Goal: Information Seeking & Learning: Understand process/instructions

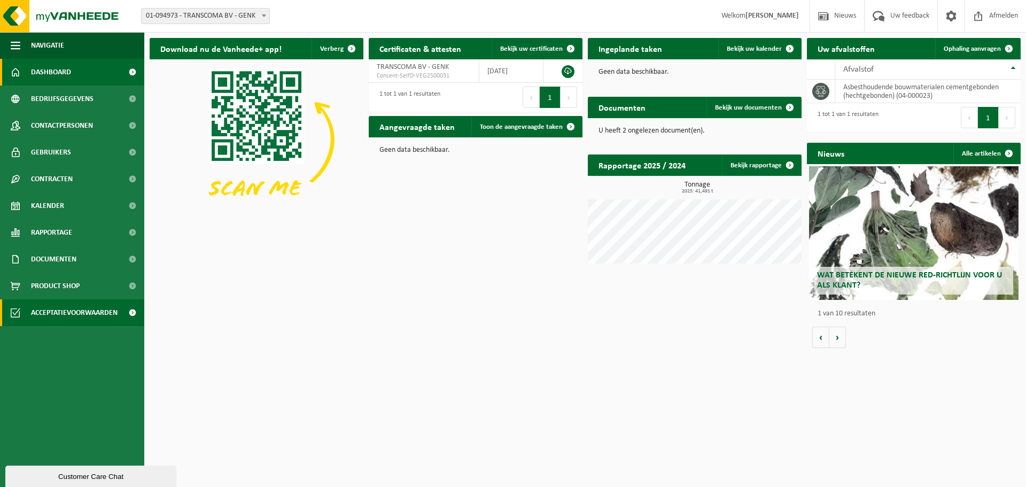
click at [64, 314] on span "Acceptatievoorwaarden" at bounding box center [74, 312] width 87 height 27
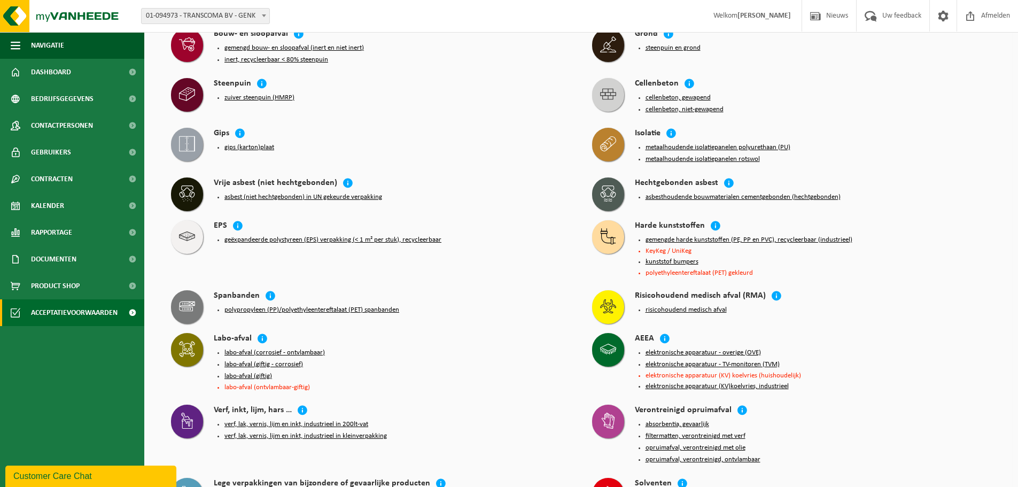
scroll to position [481, 0]
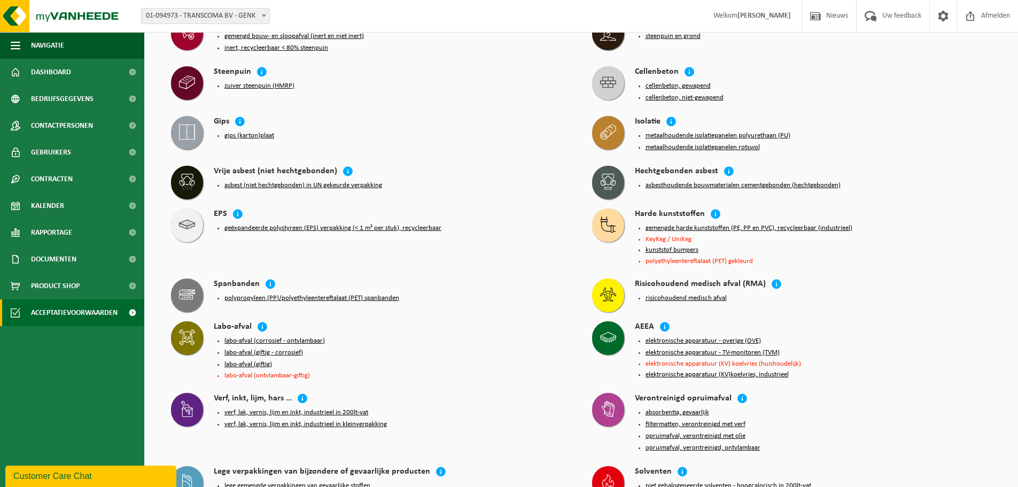
click at [338, 181] on button "asbest (niet hechtgebonden) in UN gekeurde verpakking" at bounding box center [303, 185] width 158 height 9
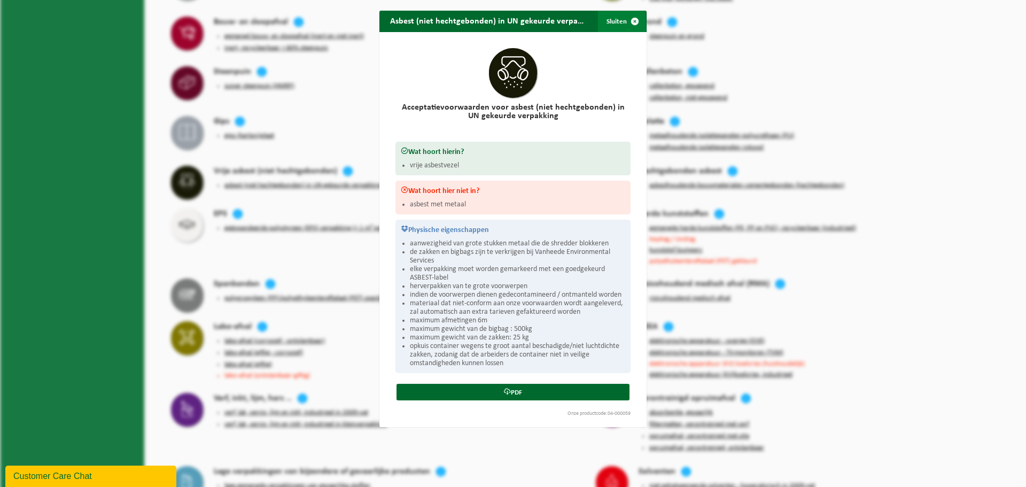
click at [615, 25] on button "Sluiten" at bounding box center [622, 21] width 48 height 21
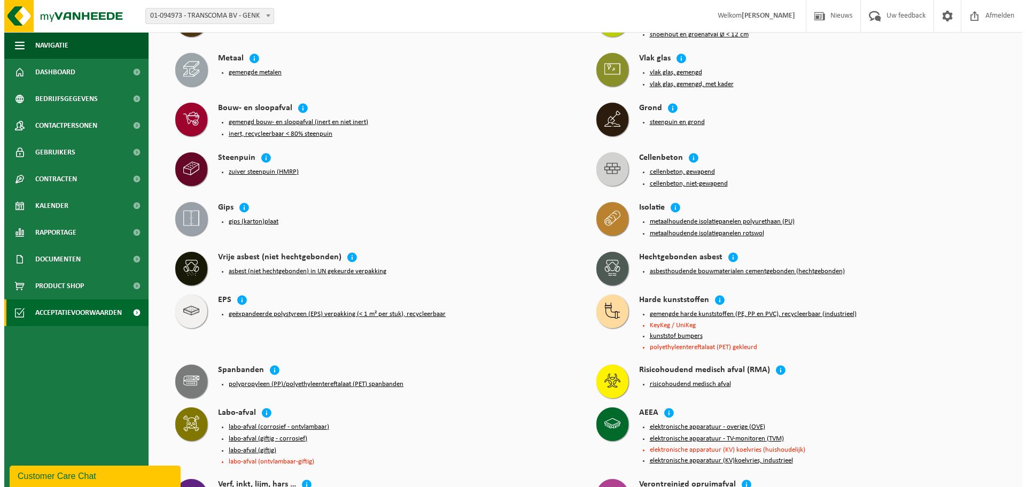
scroll to position [402, 0]
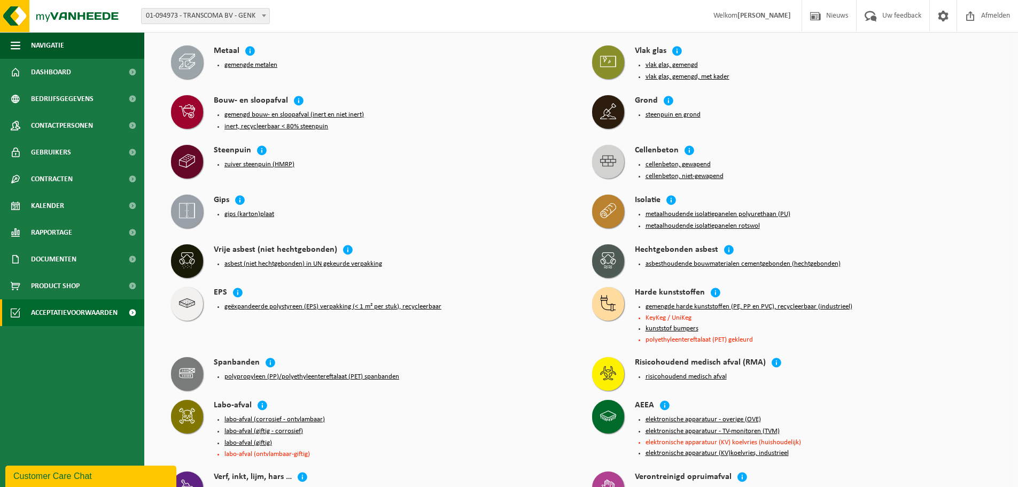
click at [677, 260] on button "asbesthoudende bouwmaterialen cementgebonden (hechtgebonden)" at bounding box center [742, 264] width 195 height 9
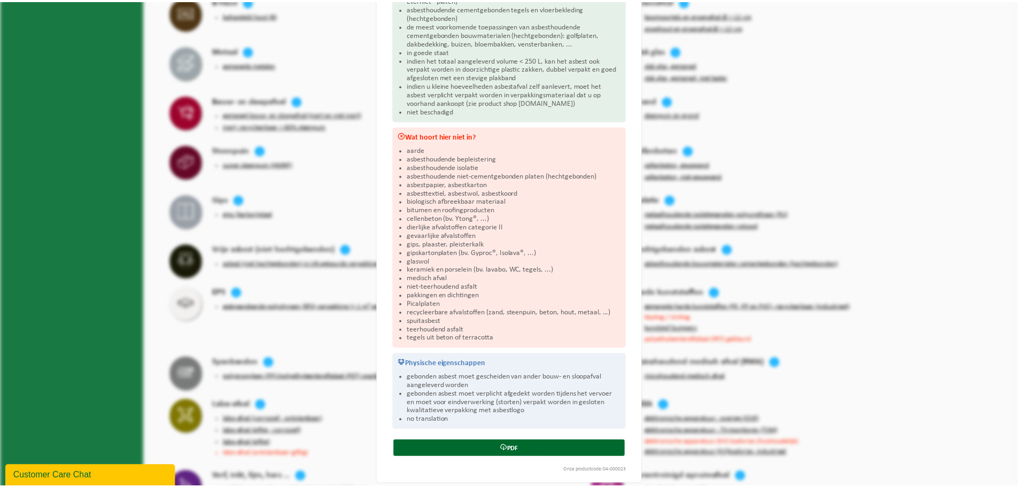
scroll to position [179, 0]
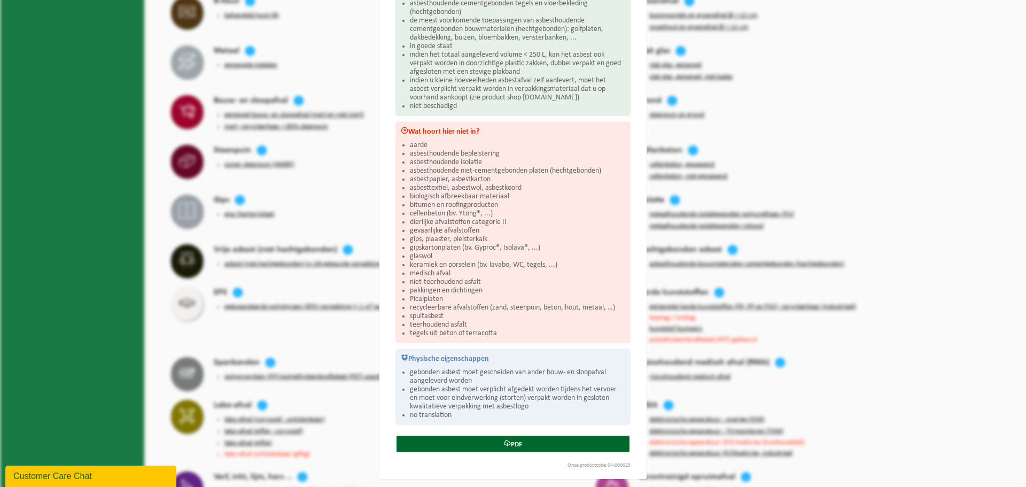
click at [283, 283] on div "Asbesthoudende bouwmaterialen cementgebonden (hechtgebonden) Sluiten Acceptatie…" at bounding box center [513, 243] width 1026 height 487
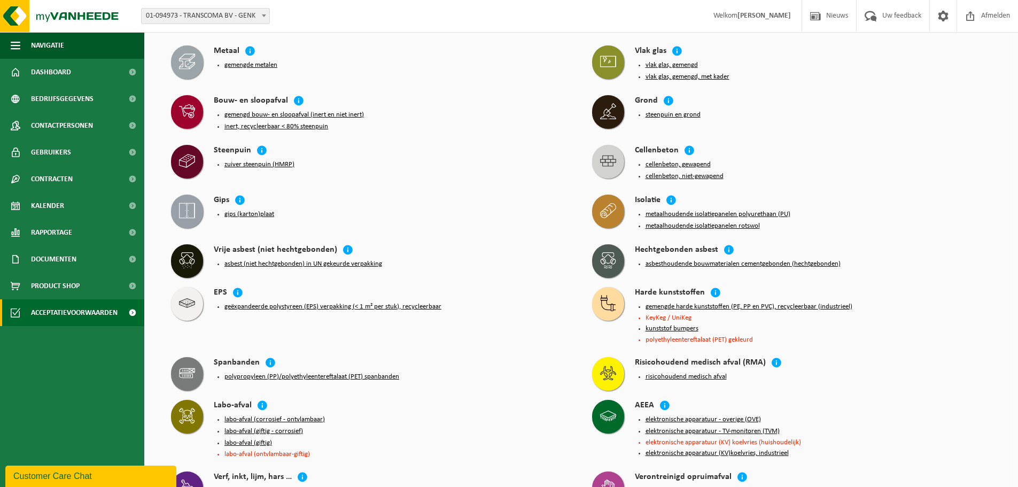
click at [288, 260] on button "asbest (niet hechtgebonden) in UN gekeurde verpakking" at bounding box center [303, 264] width 158 height 9
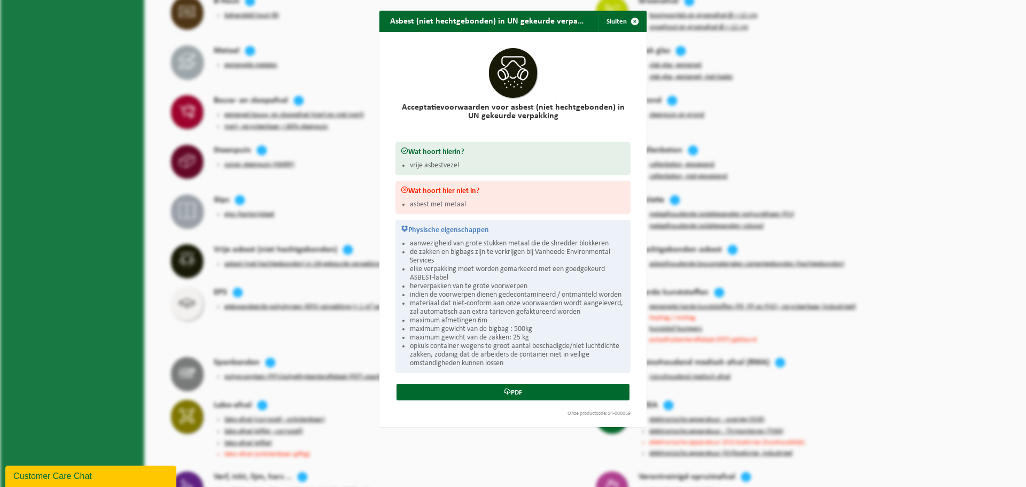
click at [149, 241] on div "Asbest (niet hechtgebonden) in UN gekeurde verpakking Sluiten Acceptatievoorwaa…" at bounding box center [513, 243] width 1026 height 487
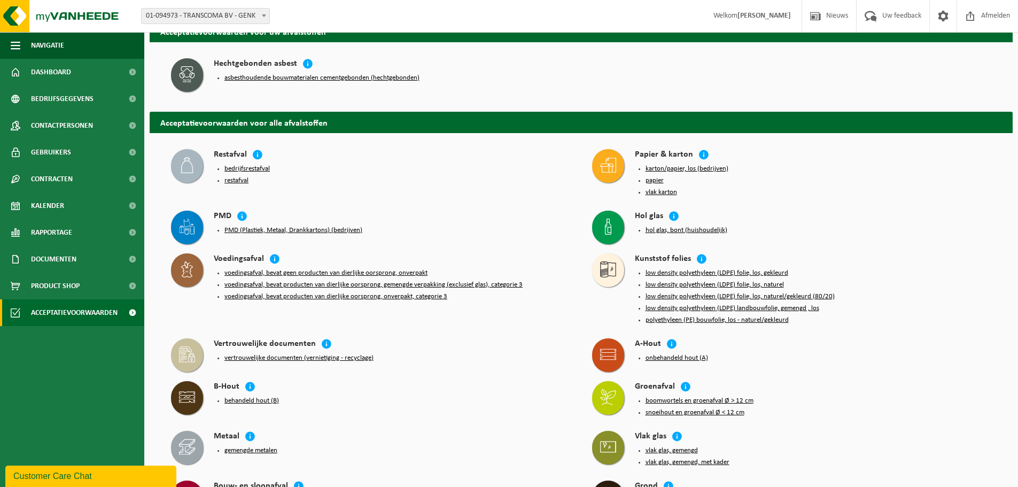
scroll to position [0, 0]
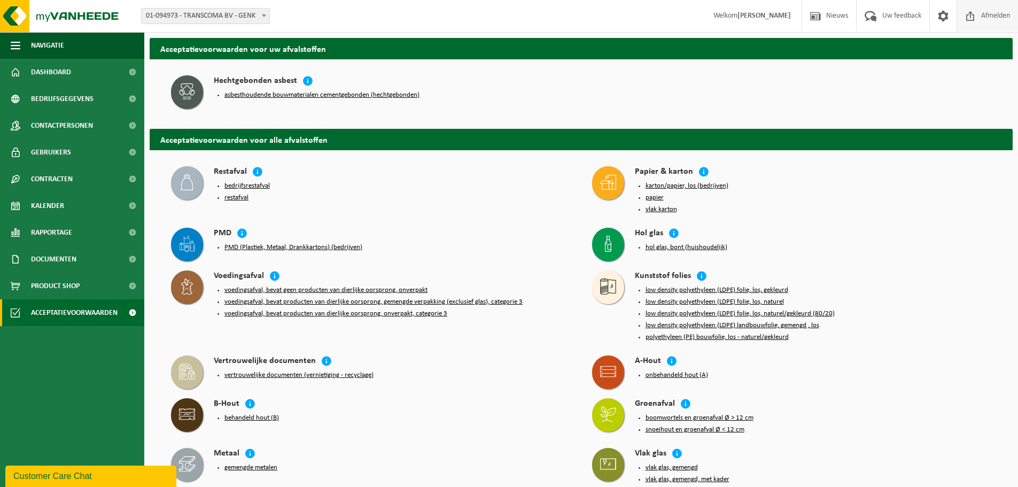
click at [1002, 13] on span "Afmelden" at bounding box center [995, 16] width 34 height 32
